Goal: Task Accomplishment & Management: Use online tool/utility

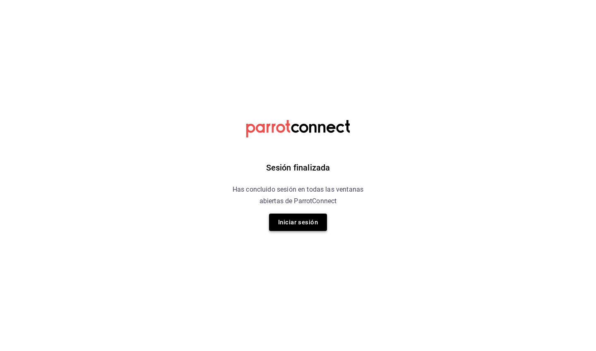
click at [310, 223] on button "Iniciar sesión" at bounding box center [298, 221] width 58 height 17
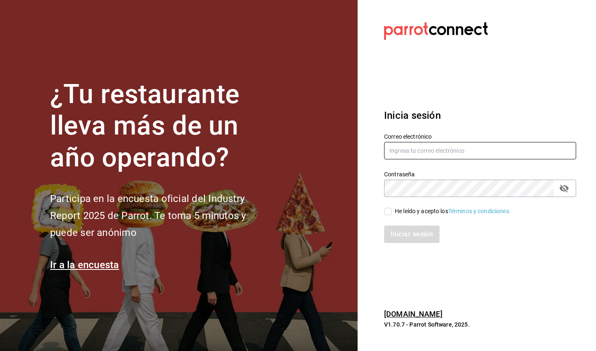
type input "[PERSON_NAME][EMAIL_ADDRESS][PERSON_NAME][DOMAIN_NAME]"
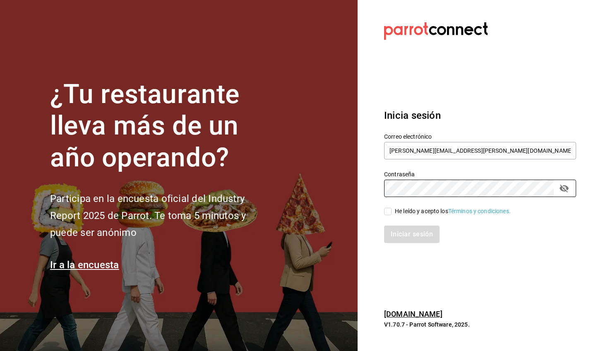
click at [414, 215] on div "He leído y acepto los Términos y condiciones." at bounding box center [453, 211] width 116 height 9
click at [391, 215] on input "He leído y acepto los Términos y condiciones." at bounding box center [387, 211] width 7 height 7
checkbox input "true"
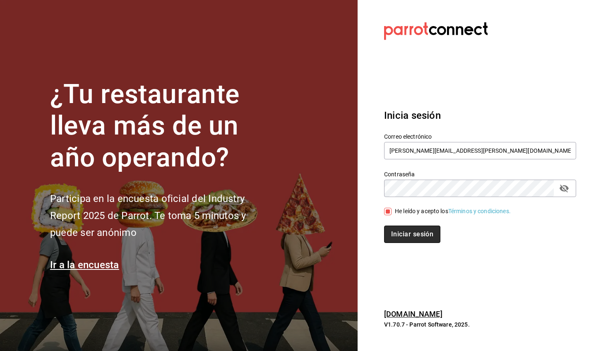
click at [415, 238] on button "Iniciar sesión" at bounding box center [412, 233] width 56 height 17
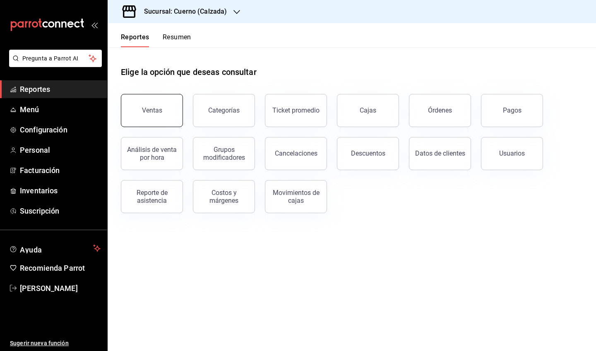
click at [139, 106] on button "Ventas" at bounding box center [152, 110] width 62 height 33
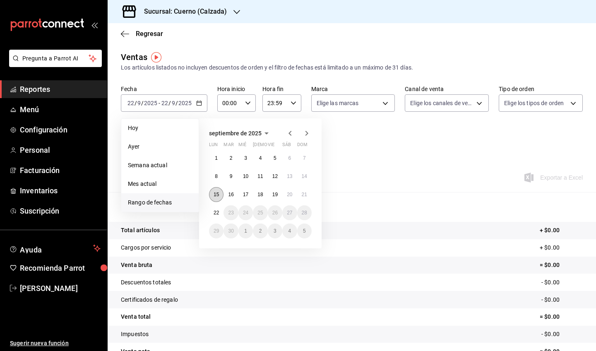
click at [216, 198] on button "15" at bounding box center [216, 194] width 14 height 15
click at [218, 211] on abbr "22" at bounding box center [215, 213] width 5 height 6
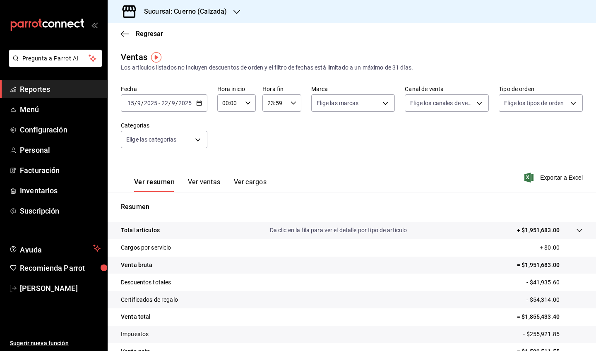
click at [198, 103] on icon "button" at bounding box center [199, 103] width 6 height 6
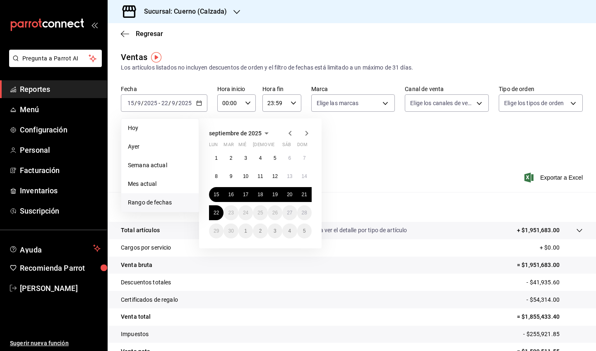
click at [383, 150] on div "Fecha 2025-09-15 15 / 9 / 2025 - 2025-09-22 22 / 9 / 2025 Hoy Ayer Semana actua…" at bounding box center [352, 121] width 462 height 73
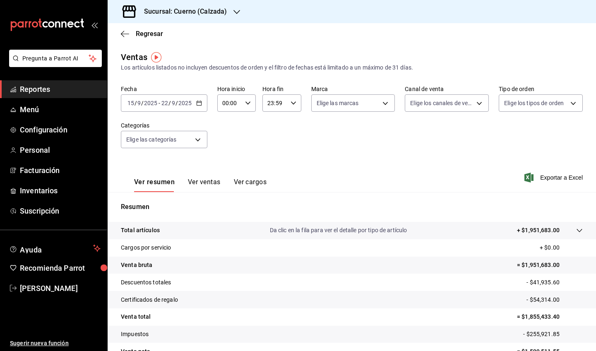
click at [288, 105] on div "23:59 Hora fin" at bounding box center [281, 102] width 38 height 17
click at [292, 122] on span "00" at bounding box center [291, 124] width 6 height 7
click at [277, 168] on button "05" at bounding box center [272, 167] width 16 height 17
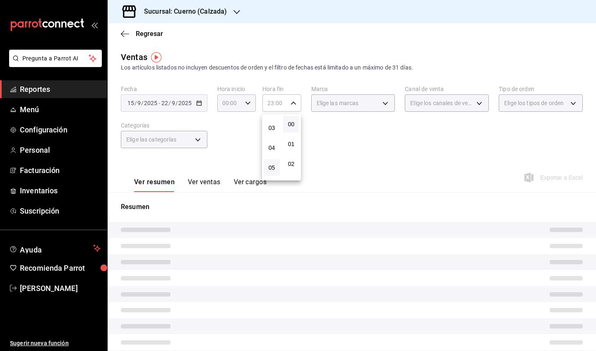
type input "05:00"
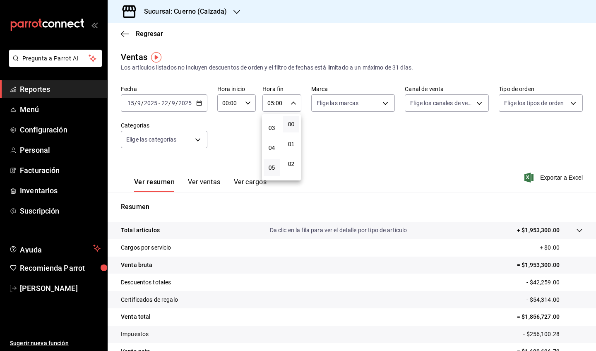
click at [247, 102] on div at bounding box center [298, 175] width 596 height 351
click at [246, 103] on icon "button" at bounding box center [248, 103] width 6 height 6
click at [230, 151] on button "05" at bounding box center [226, 150] width 16 height 17
type input "05:00"
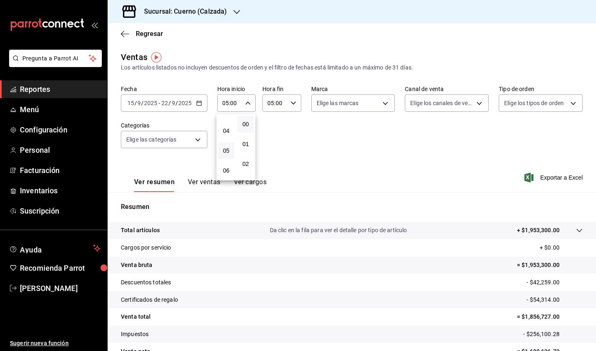
click at [408, 115] on div at bounding box center [298, 175] width 596 height 351
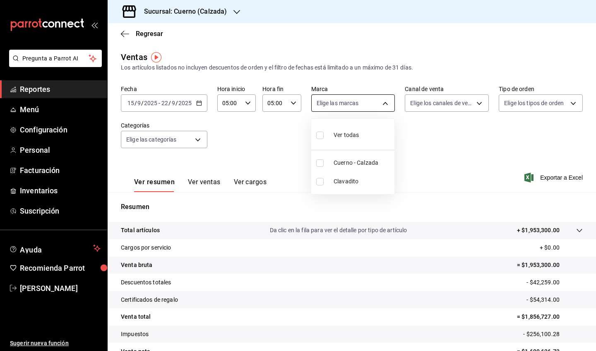
click at [364, 107] on body "Pregunta a Parrot AI Reportes Menú Configuración Personal Facturación Inventari…" at bounding box center [298, 175] width 596 height 351
click at [356, 160] on span "Cuerno - Calzada" at bounding box center [362, 162] width 58 height 9
type input "b7ae777b-2dfc-42e0-9650-6cefdf37a424"
checkbox input "true"
click at [417, 152] on div at bounding box center [298, 175] width 596 height 351
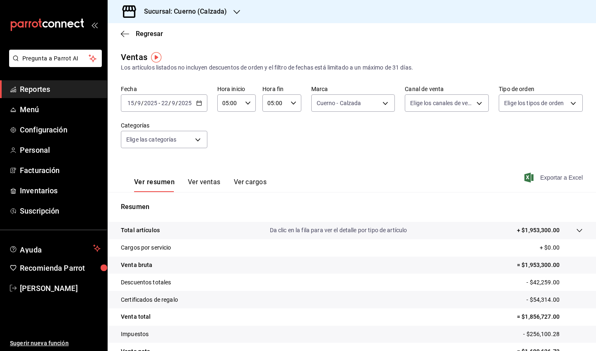
click at [528, 175] on icon "button" at bounding box center [528, 178] width 9 height 10
click at [299, 141] on div "Fecha 2025-09-15 15 / 9 / 2025 - 2025-09-22 22 / 9 / 2025 Hora inicio 05:00 Hor…" at bounding box center [352, 121] width 462 height 73
click at [201, 105] on icon "button" at bounding box center [199, 103] width 6 height 6
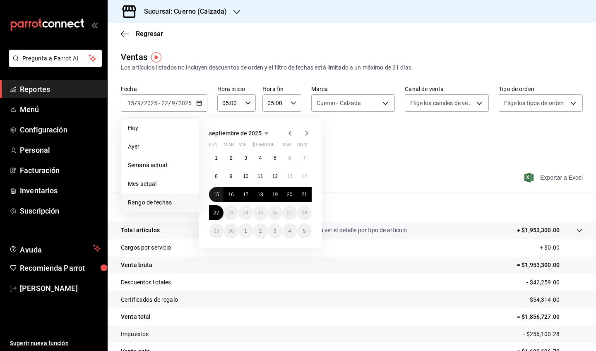
click at [215, 192] on abbr "15" at bounding box center [215, 195] width 5 height 6
click at [216, 208] on button "22" at bounding box center [216, 212] width 14 height 15
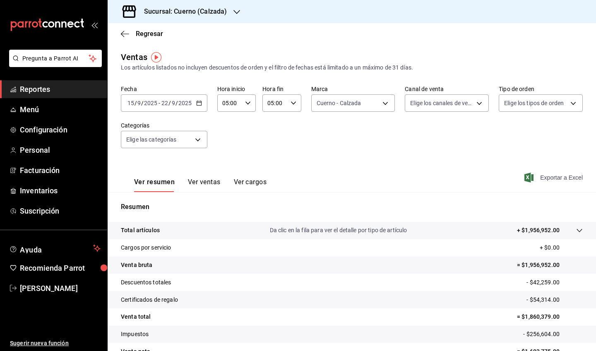
click at [549, 180] on span "Exportar a Excel" at bounding box center [554, 178] width 57 height 10
